Goal: Task Accomplishment & Management: Use online tool/utility

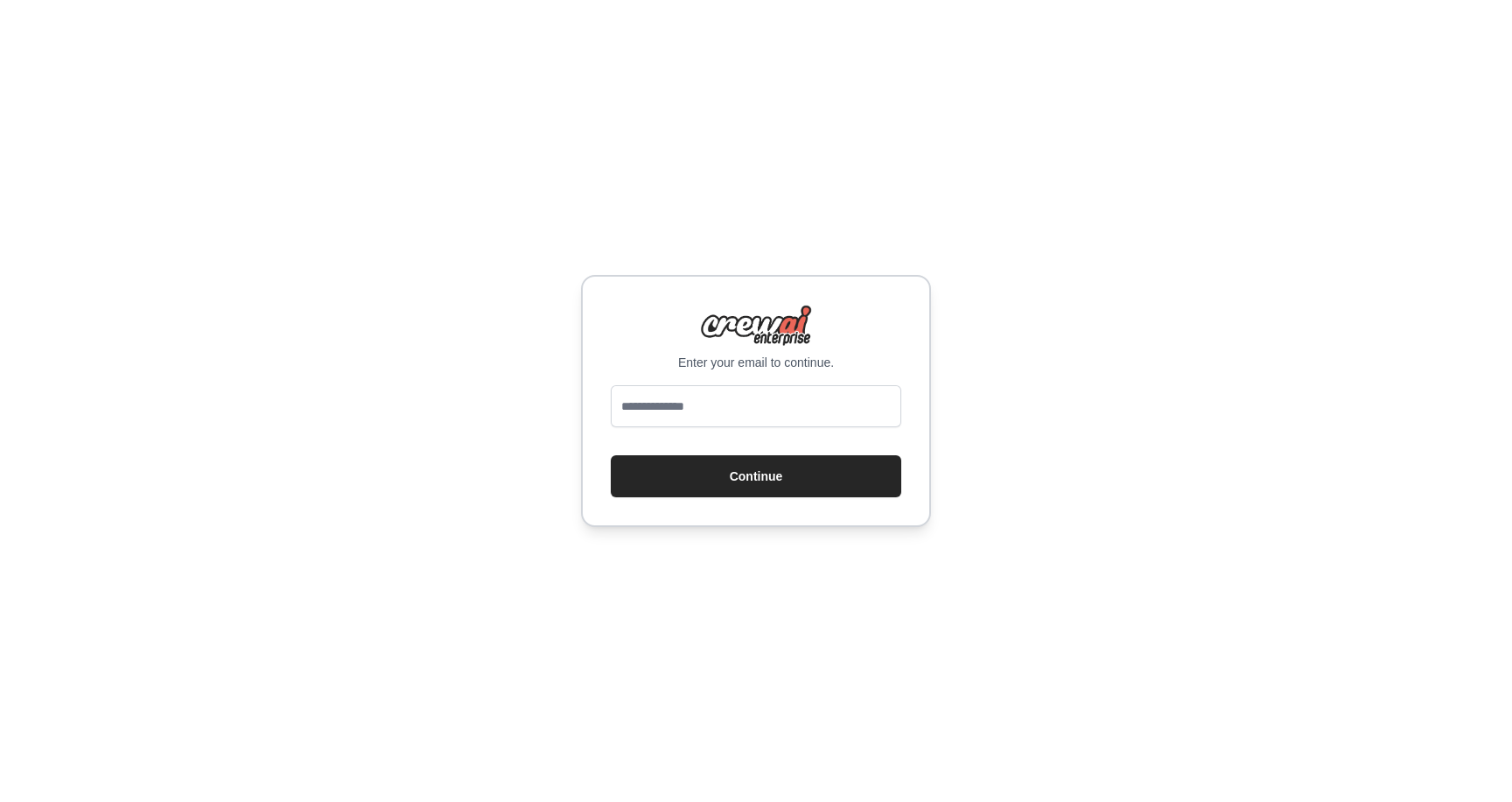
type input "**********"
click at [720, 468] on button "Continue" at bounding box center [756, 476] width 290 height 42
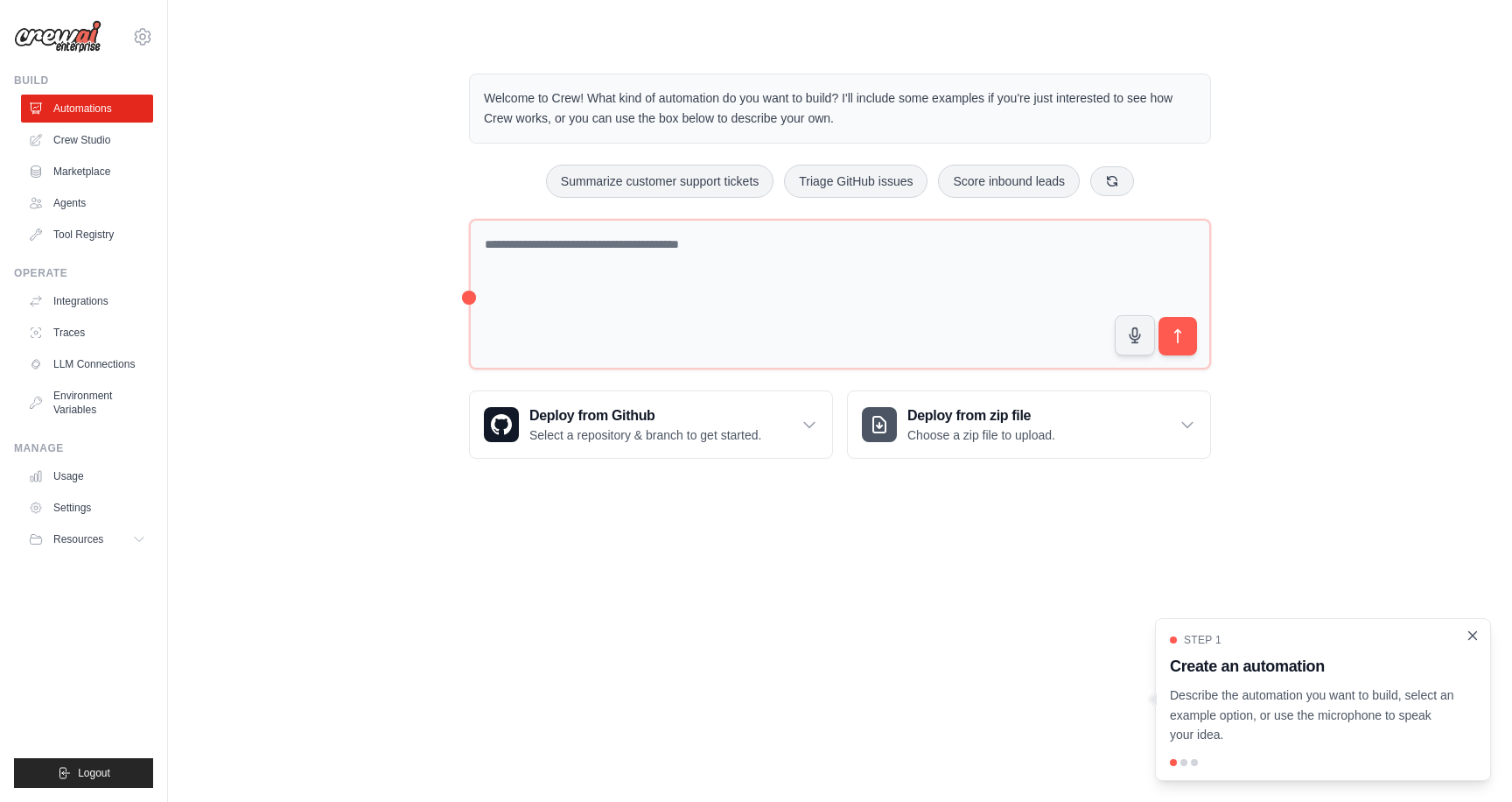
click at [1475, 639] on icon "Close walkthrough" at bounding box center [1472, 635] width 15 height 15
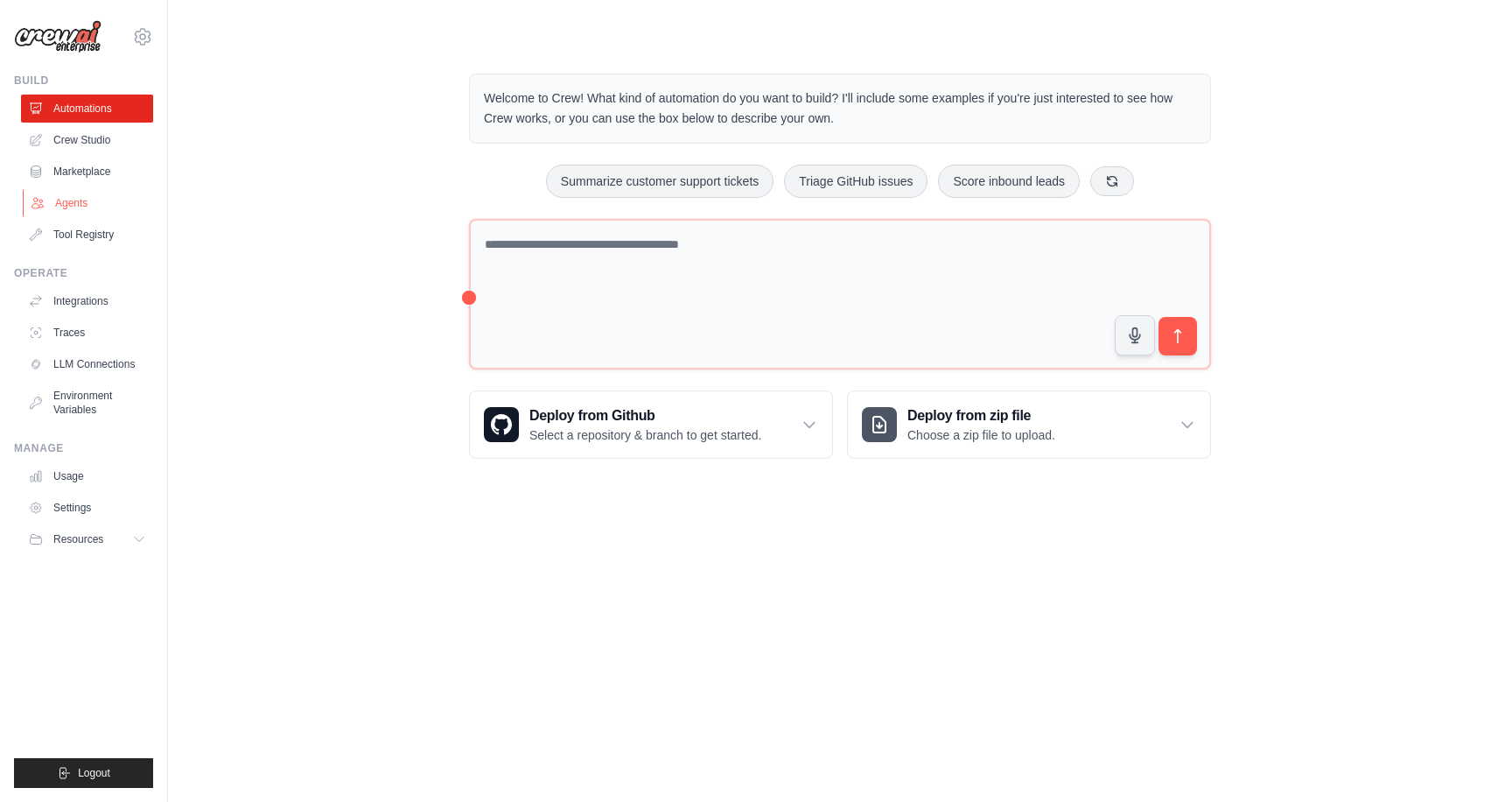
click at [80, 200] on link "Agents" at bounding box center [89, 202] width 132 height 28
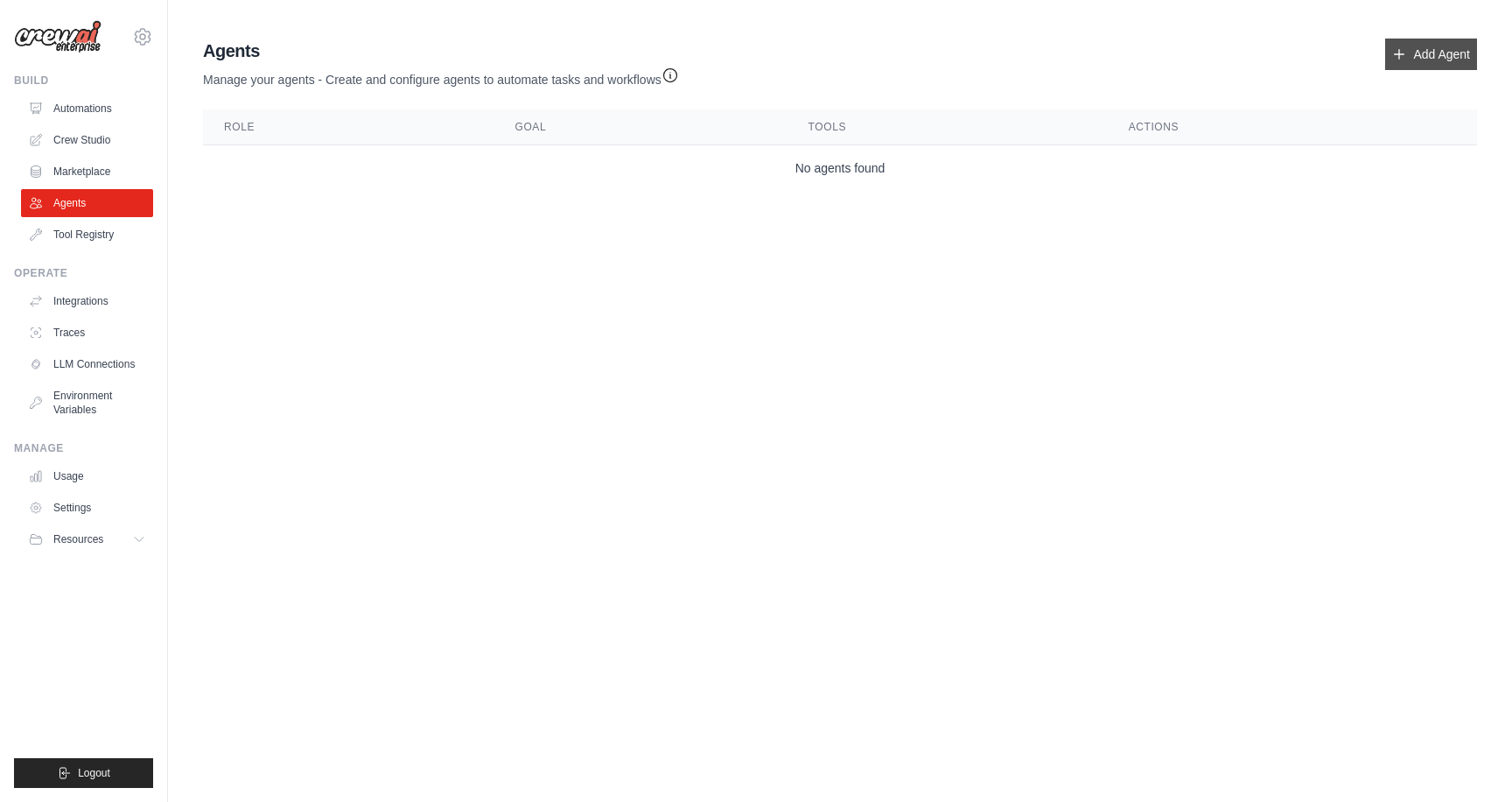
click at [1417, 47] on link "Add Agent" at bounding box center [1431, 53] width 92 height 32
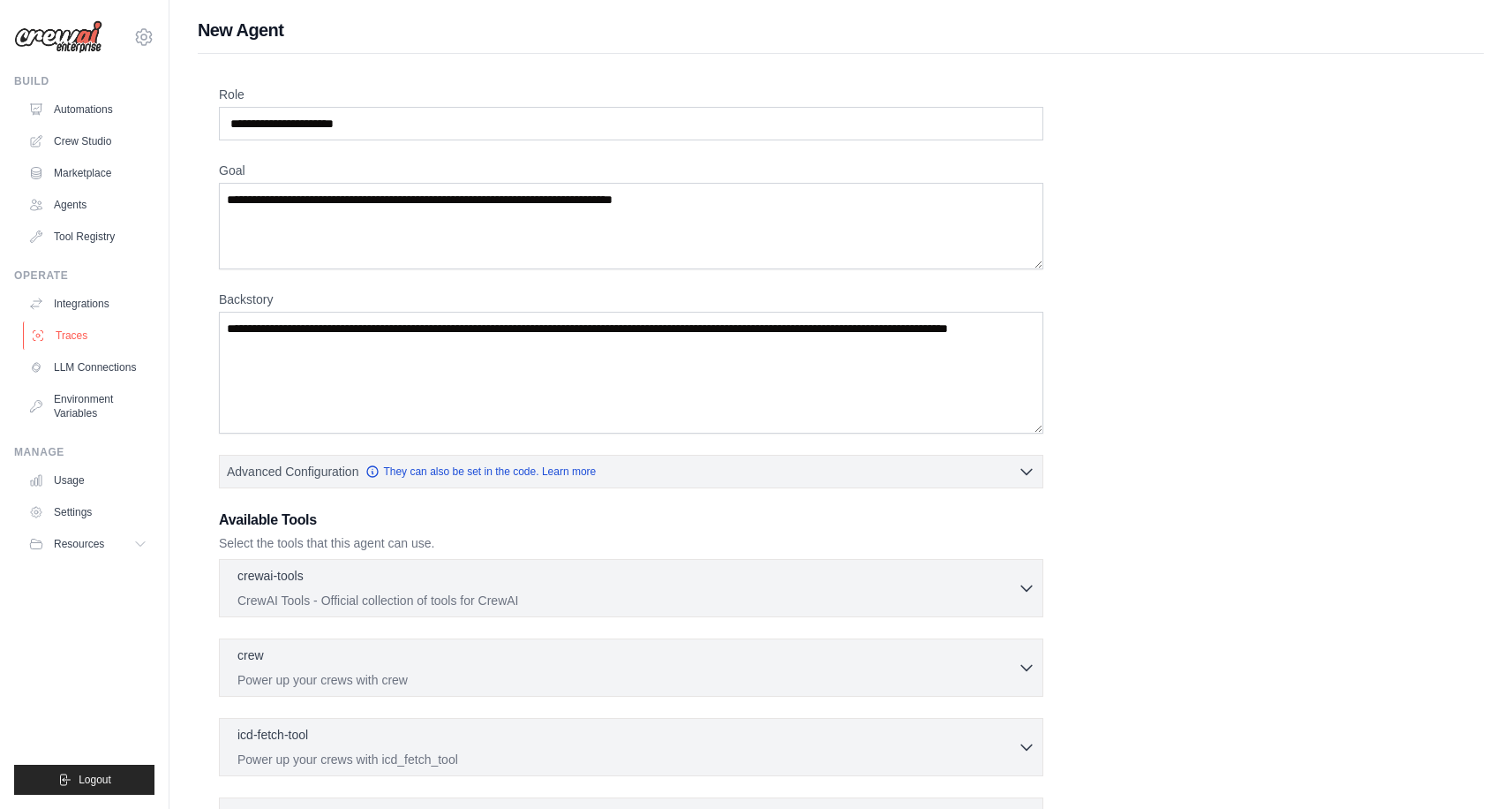
click at [78, 342] on link "Traces" at bounding box center [90, 335] width 133 height 28
